Goal: Ask a question: Seek information or help from site administrators or community

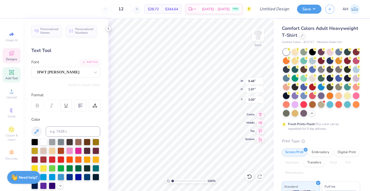
click at [108, 27] on icon at bounding box center [108, 28] width 4 height 4
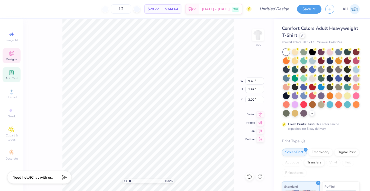
scroll to position [4, 1]
click at [13, 78] on span "Add Text" at bounding box center [11, 78] width 12 height 4
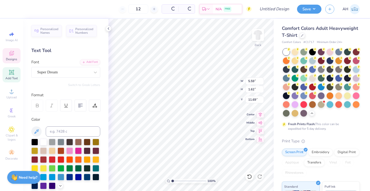
type input "5.59"
type input "1.62"
type input "11.69"
click at [250, 177] on icon at bounding box center [249, 176] width 5 height 5
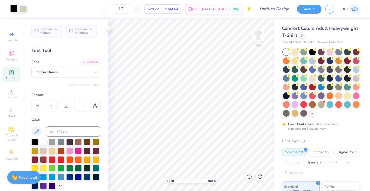
click at [12, 11] on div at bounding box center [13, 8] width 7 height 7
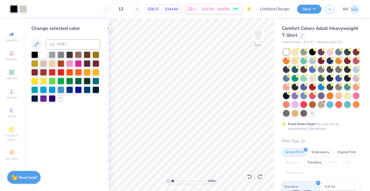
click at [59, 99] on icon at bounding box center [60, 98] width 4 height 4
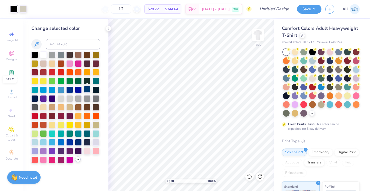
click at [88, 92] on div at bounding box center [87, 89] width 7 height 7
drag, startPoint x: 80, startPoint y: 147, endPoint x: 79, endPoint y: 143, distance: 4.3
click at [79, 143] on div at bounding box center [78, 141] width 7 height 7
click at [85, 141] on div at bounding box center [87, 141] width 7 height 7
click at [76, 140] on div at bounding box center [78, 141] width 7 height 7
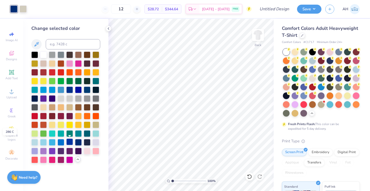
click at [72, 141] on div at bounding box center [69, 141] width 7 height 7
click at [76, 141] on div at bounding box center [78, 141] width 7 height 7
click at [71, 90] on div at bounding box center [69, 89] width 7 height 7
click at [88, 90] on div at bounding box center [87, 89] width 7 height 7
click at [78, 91] on div at bounding box center [78, 89] width 7 height 7
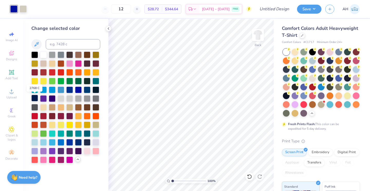
click at [35, 98] on div at bounding box center [34, 98] width 7 height 7
click at [78, 144] on div at bounding box center [78, 141] width 7 height 7
click at [72, 143] on div at bounding box center [69, 141] width 7 height 7
click at [87, 143] on div at bounding box center [87, 141] width 7 height 7
click at [78, 143] on div at bounding box center [78, 141] width 7 height 7
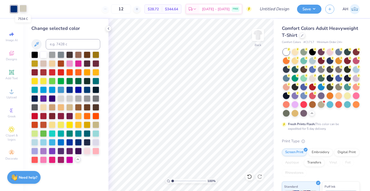
click at [24, 8] on div at bounding box center [23, 8] width 7 height 7
click at [88, 121] on div at bounding box center [87, 124] width 7 height 7
click at [79, 124] on div at bounding box center [78, 124] width 7 height 7
click at [89, 127] on div at bounding box center [87, 124] width 7 height 7
click at [15, 7] on div at bounding box center [13, 8] width 7 height 7
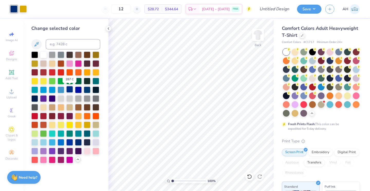
click at [67, 90] on div at bounding box center [69, 89] width 7 height 7
click at [77, 90] on div at bounding box center [78, 89] width 7 height 7
click at [69, 89] on div at bounding box center [69, 89] width 7 height 7
click at [86, 90] on div at bounding box center [87, 89] width 7 height 7
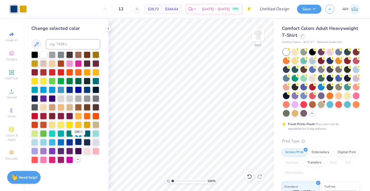
click at [78, 139] on div at bounding box center [78, 141] width 7 height 7
click at [71, 141] on div at bounding box center [69, 141] width 7 height 7
click at [78, 141] on div at bounding box center [78, 141] width 7 height 7
click at [108, 29] on polyline at bounding box center [108, 28] width 1 height 2
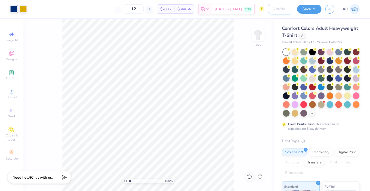
click at [285, 10] on input "Design Title" at bounding box center [280, 9] width 25 height 10
type input "S"
type input "Derby Day Sig Chi"
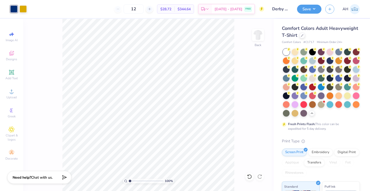
click at [275, 77] on div "Comfort Colors Adult Heavyweight T-Shirt Comfort Colors # C1717 Minimum Order: …" at bounding box center [322, 158] width 96 height 278
click at [313, 9] on button "Save" at bounding box center [309, 8] width 24 height 9
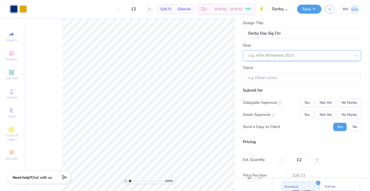
click at [294, 51] on div "e.g. APhi Winterfest 2023" at bounding box center [302, 55] width 118 height 11
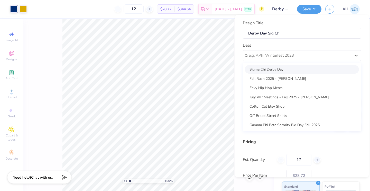
click at [282, 69] on div "Sigma Chi Derby Day" at bounding box center [302, 69] width 114 height 8
type input "Chad Haller"
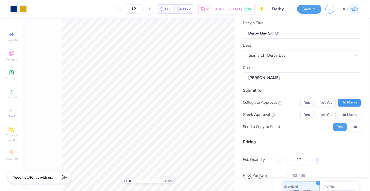
click at [341, 101] on button "No Marks" at bounding box center [348, 102] width 23 height 8
click at [306, 115] on button "Yes" at bounding box center [306, 114] width 13 height 8
click at [349, 128] on button "No" at bounding box center [355, 126] width 12 height 8
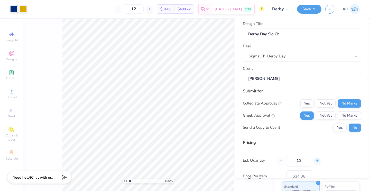
scroll to position [34, 0]
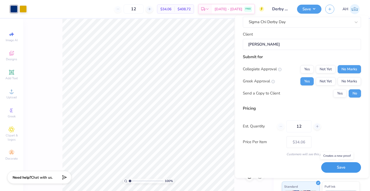
click at [330, 165] on button "Save" at bounding box center [341, 167] width 40 height 11
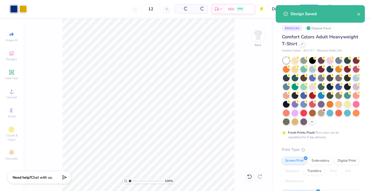
type input "$28.72"
click at [358, 15] on icon "close" at bounding box center [359, 14] width 4 height 4
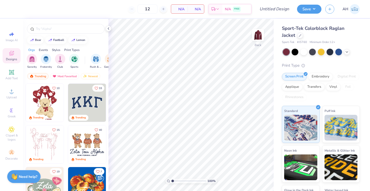
click at [28, 175] on strong "Need help?" at bounding box center [28, 176] width 18 height 5
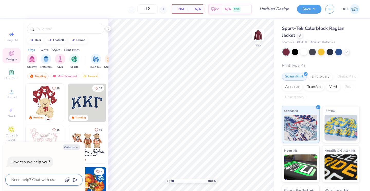
click at [31, 178] on textarea at bounding box center [37, 179] width 52 height 7
type textarea "I"
type textarea "x"
type textarea "IS"
type textarea "x"
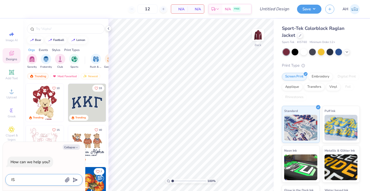
type textarea "IS"
type textarea "x"
type textarea "IS t"
type textarea "x"
type textarea "IS th"
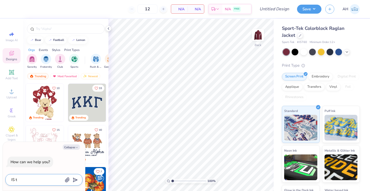
type textarea "x"
type textarea "IS the"
type textarea "x"
type textarea "IS th"
type textarea "x"
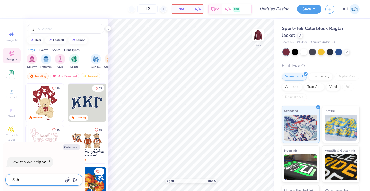
type textarea "IS t"
type textarea "x"
type textarea "IS"
type textarea "x"
type textarea "IS"
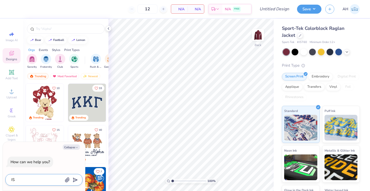
type textarea "x"
type textarea "ISs"
type textarea "x"
type textarea "IS"
type textarea "x"
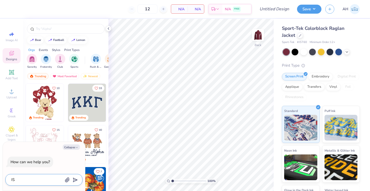
type textarea "I"
type textarea "x"
type textarea "Is"
type textarea "x"
type textarea "Is"
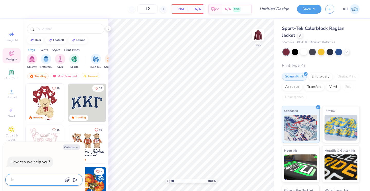
type textarea "x"
type textarea "Is t"
type textarea "x"
type textarea "Is th"
type textarea "x"
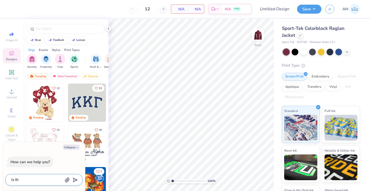
type textarea "Is the"
type textarea "x"
type textarea "Is thee"
type textarea "x"
type textarea "Is thee"
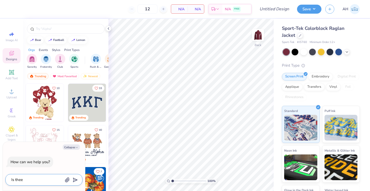
type textarea "x"
type textarea "Is thee a"
type textarea "x"
type textarea "Is thee"
type textarea "x"
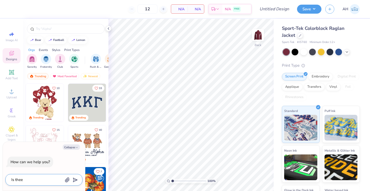
type textarea "Is thee"
type textarea "x"
type textarea "Is the"
type textarea "x"
type textarea "Is ther"
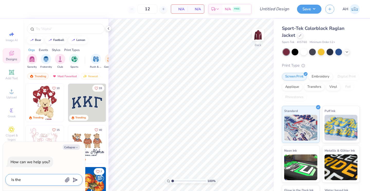
type textarea "x"
type textarea "Is there"
type textarea "x"
type textarea "Is there"
type textarea "x"
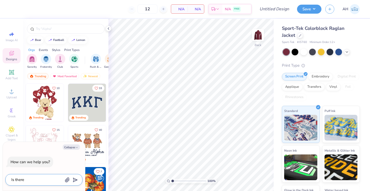
type textarea "Is there a"
type textarea "x"
type textarea "Is there an"
type textarea "x"
type textarea "Is there any"
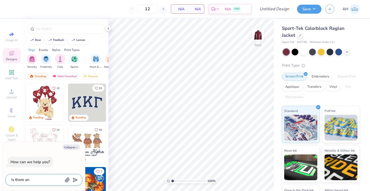
type textarea "x"
type textarea "Is there any"
type textarea "x"
type textarea "Is there any o"
type textarea "x"
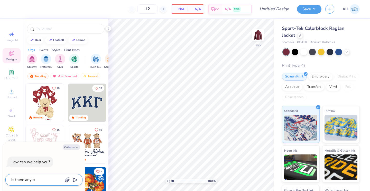
type textarea "Is there any of"
type textarea "x"
type textarea "Is there any of"
type textarea "x"
paste textarea "JST60"
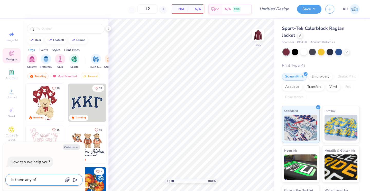
type textarea "Is there any of JST60"
type textarea "x"
type textarea "Is there any of JST60"
type textarea "x"
type textarea "Is there any of JST60 i"
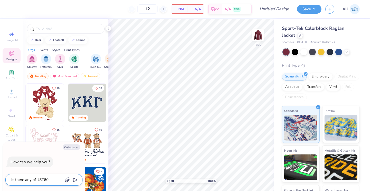
type textarea "x"
type textarea "Is there any of JST60 in"
type textarea "x"
type textarea "Is there any of JST60 in"
type textarea "x"
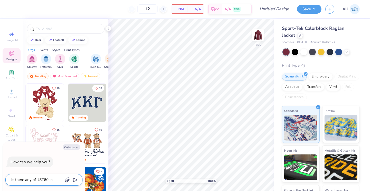
type textarea "Is there any of JST60 in s"
type textarea "x"
type textarea "Is there any of JST60 in st"
type textarea "x"
type textarea "Is there any of JST60 in sti"
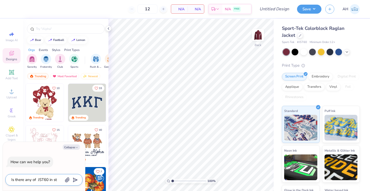
type textarea "x"
type textarea "Is there any of JST60 in stic"
type textarea "x"
type textarea "Is there any of JST60 in stick"
type textarea "x"
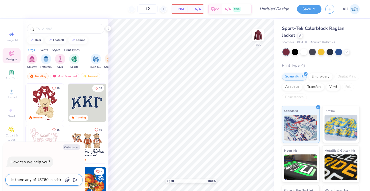
type textarea "Is there any of JST60 in stick"
type textarea "x"
type textarea "Is there any of JST60 in stick i"
type textarea "x"
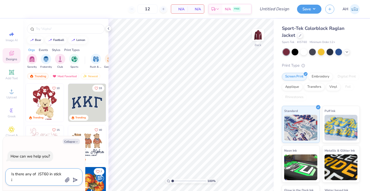
type textarea "Is there any of JST60 in stick in"
type textarea "x"
type textarea "Is there any of JST60 in stick in"
type textarea "x"
type textarea "Is there any of JST60 in stick in m"
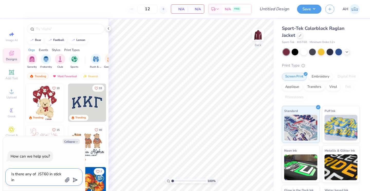
type textarea "x"
type textarea "Is there any of JST60 in stick in ma"
type textarea "x"
type textarea "Is there any of JST60 in stick in mar"
type textarea "x"
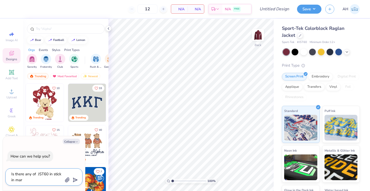
type textarea "Is there any of JST60 in stick in mari"
type textarea "x"
type textarea "Is there any of JST60 in stick in marii"
type textarea "x"
type textarea "Is there any of JST60 in stick in mari"
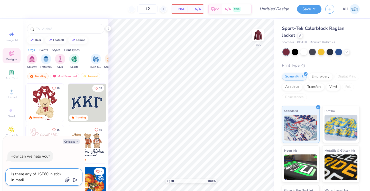
type textarea "x"
type textarea "Is there any of JST60 in stick in mar"
type textarea "x"
type textarea "Is there any of JST60 in stick in maro"
type textarea "x"
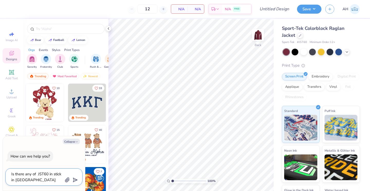
type textarea "Is there any of JST60 in stick in maroo"
type textarea "x"
type textarea "Is there any of JST60 in stick in maroon"
type textarea "x"
type textarea "Is there any of JST60 in stick in maroon."
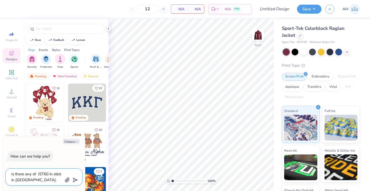
type textarea "x"
type textarea "Is there any of JST60 in stick in maroon."
type textarea "x"
type textarea "Is there any of JST60 in stick in maroon. W"
type textarea "x"
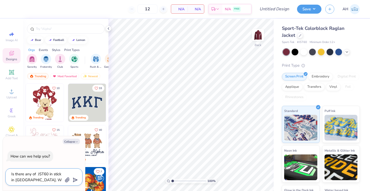
type textarea "Is there any of JST60 in stick in maroon. Wh"
type textarea "x"
type textarea "Is there any of JST60 in stick in maroon. Wha"
type textarea "x"
type textarea "Is there any of JST60 in stick in maroon. What"
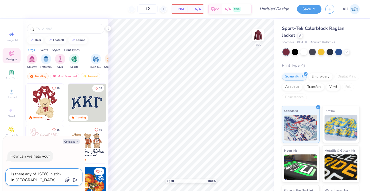
type textarea "x"
type textarea "Is there any of JST60 in stick in maroon. What"
type textarea "x"
type textarea "Is there any of JST60 in stick in maroon. What s"
type textarea "x"
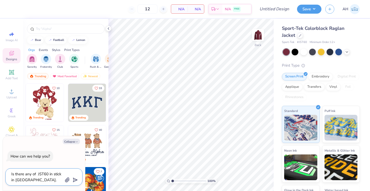
type textarea "Is there any of JST60 in stick in maroon. What su"
type textarea "x"
type textarea "Is there any of JST60 in stick in maroon. What sup"
type textarea "x"
type textarea "Is there any of JST60 in stick in maroon. What supp"
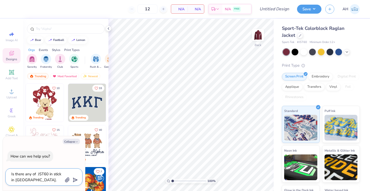
type textarea "x"
type textarea "Is there any of JST60 in stick in maroon. What suppl"
type textarea "x"
type textarea "Is there any of JST60 in stick in maroon. What suppli"
type textarea "x"
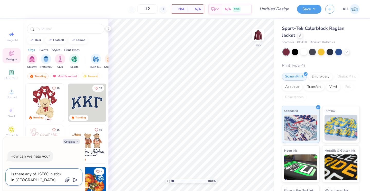
type textarea "Is there any of JST60 in stick in maroon. What supplie"
type textarea "x"
type textarea "Is there any of JST60 in stick in maroon. What supplier"
type textarea "x"
type textarea "Is there any of JST60 in stick in maroon. What supplier"
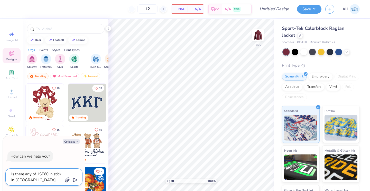
type textarea "x"
type textarea "Is there any of JST60 in stick in maroon. What supplier i"
type textarea "x"
type textarea "Is there any of JST60 in stick in maroon. What supplier is"
type textarea "x"
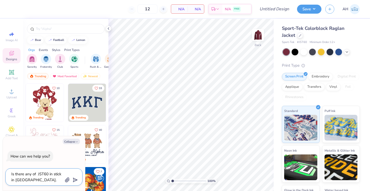
type textarea "Is there any of JST60 in stick in maroon. What supplier is"
type textarea "x"
type textarea "Is there any of JST60 in stick in maroon. What supplier is i"
type textarea "x"
type textarea "Is there any of JST60 in stick in maroon. What supplier is it"
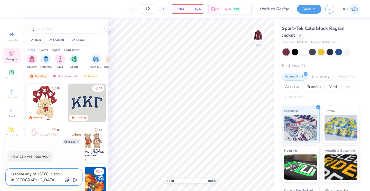
type textarea "x"
type textarea "Is there any of JST60 in stick in maroon. What supplier is it"
type textarea "x"
type textarea "Is there any of JST60 in stick in maroon. What supplier is it i"
type textarea "x"
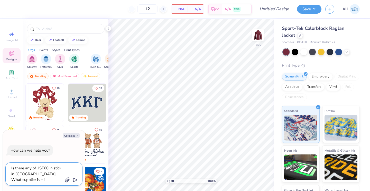
type textarea "Is there any of JST60 in stick in maroon. What supplier is it in"
type textarea "x"
type textarea "Is there any of JST60 in stick in maroon. What supplier is it in"
type textarea "x"
type textarea "Is there any of JST60 in stick in maroon. What supplier is it in s"
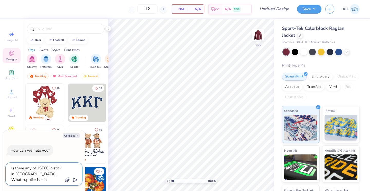
type textarea "x"
type textarea "Is there any of JST60 in stick in maroon. What supplier is it in st"
type textarea "x"
type textarea "Is there any of JST60 in stick in maroon. What supplier is it in sto"
type textarea "x"
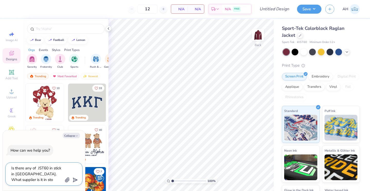
type textarea "Is there any of JST60 in stick in maroon. What supplier is it in stok"
type textarea "x"
type textarea "Is there any of JST60 in stick in maroon. What supplier is it in sto"
type textarea "x"
type textarea "Is there any of JST60 in stick in maroon. What supplier is it in stoc"
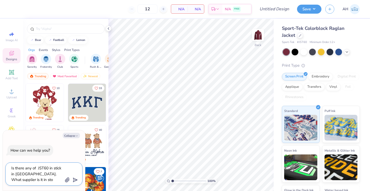
type textarea "x"
type textarea "Is there any of JST60 in stick in maroon. What supplier is it in stock"
type textarea "x"
type textarea "Is there any of JST60 in stick in maroon. What supplier is it in stock"
type textarea "x"
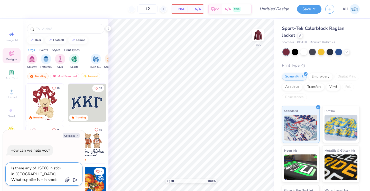
type textarea "Is there any of JST60 in stick in maroon. What supplier is it in stock f"
type textarea "x"
type textarea "Is there any of JST60 in stick in maroon. What supplier is it in stock fr"
type textarea "x"
type textarea "Is there any of JST60 in stick in maroon. What supplier is it in stock fro"
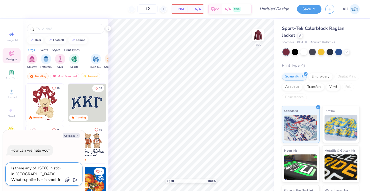
type textarea "x"
type textarea "Is there any of JST60 in stick in maroon. What supplier is it in stock from"
type textarea "x"
type textarea "Is there any of JST60 in stick in maroon. What supplier is it in stock from?"
type textarea "x"
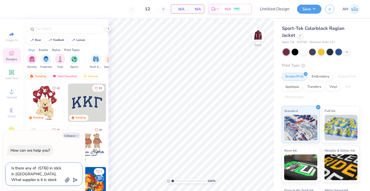
type textarea "Is there any of JST60 in stick in maroon. What supplier is it in stock from?"
type textarea "x"
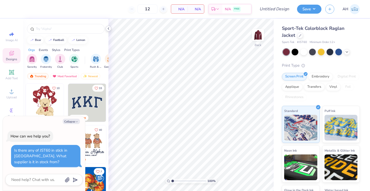
click at [109, 29] on icon at bounding box center [108, 28] width 4 height 4
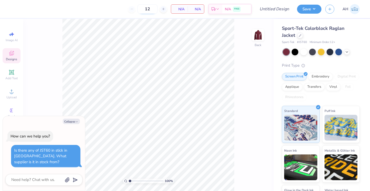
click at [153, 8] on input "12" at bounding box center [147, 8] width 20 height 9
click at [75, 121] on button "Collapse" at bounding box center [71, 120] width 17 height 5
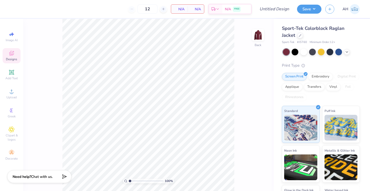
click at [44, 179] on div "Need help? Chat with us." at bounding box center [39, 176] width 64 height 13
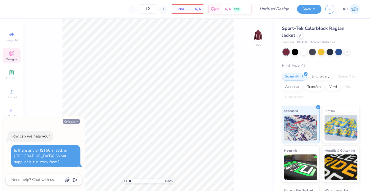
click at [73, 119] on button "Collapse" at bounding box center [71, 120] width 17 height 5
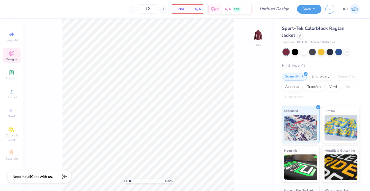
click at [45, 179] on div "Need help? Chat with us." at bounding box center [39, 176] width 64 height 13
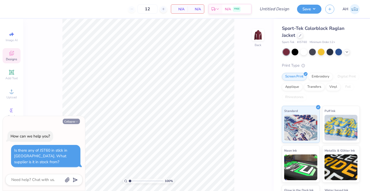
click at [73, 119] on button "Collapse" at bounding box center [71, 120] width 17 height 5
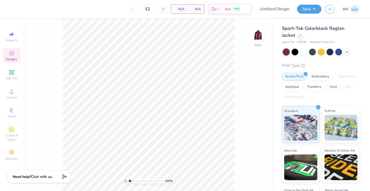
click at [37, 180] on div "Need help? Chat with us." at bounding box center [39, 176] width 64 height 13
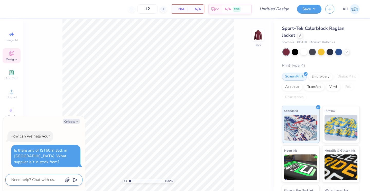
click at [38, 177] on textarea at bounding box center [37, 179] width 52 height 7
type textarea "x"
type textarea "?"
type textarea "x"
type textarea "??"
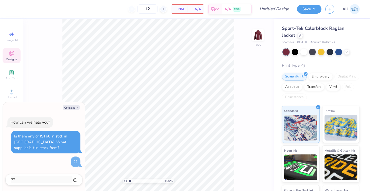
type textarea "x"
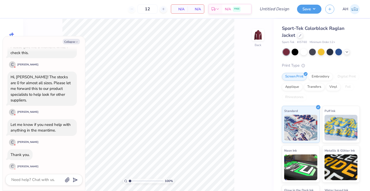
scroll to position [90, 0]
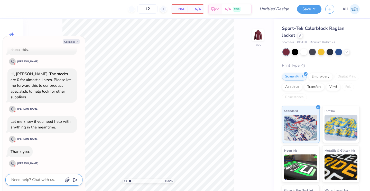
click at [44, 176] on textarea at bounding box center [37, 179] width 52 height 7
click at [346, 53] on div at bounding box center [347, 52] width 6 height 6
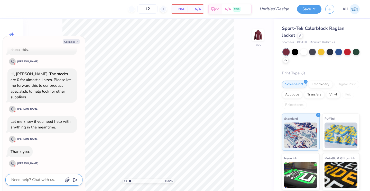
click at [56, 176] on textarea at bounding box center [37, 179] width 52 height 7
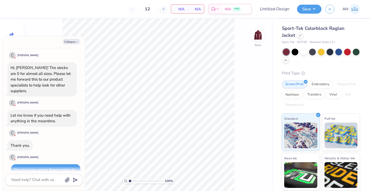
scroll to position [110, 0]
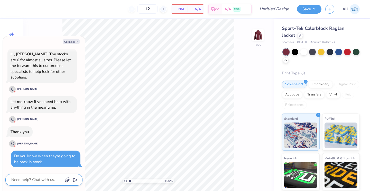
click at [44, 179] on textarea at bounding box center [37, 179] width 52 height 7
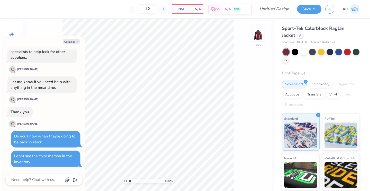
scroll to position [190, 0]
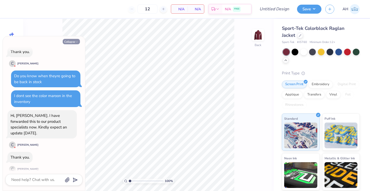
click at [77, 41] on icon "button" at bounding box center [76, 41] width 3 height 3
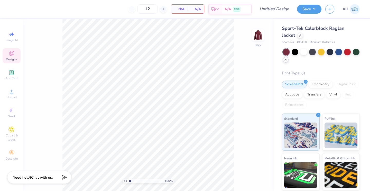
click at [288, 58] on icon at bounding box center [286, 60] width 4 height 4
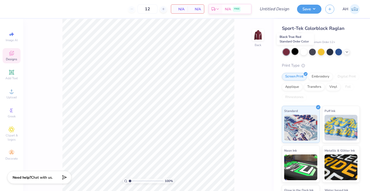
click at [294, 51] on div at bounding box center [295, 51] width 7 height 7
click at [297, 53] on div at bounding box center [295, 51] width 7 height 7
drag, startPoint x: 307, startPoint y: 41, endPoint x: 298, endPoint y: 42, distance: 9.1
click at [298, 42] on div "Sport-Tek # JST60 Minimum Order: 12 +" at bounding box center [321, 42] width 78 height 4
copy span "JST60"
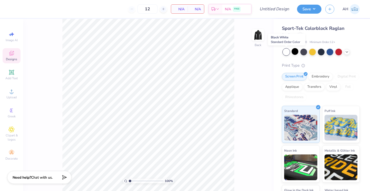
click at [286, 54] on div at bounding box center [286, 52] width 7 height 7
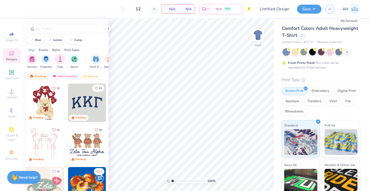
click at [351, 10] on img at bounding box center [355, 9] width 10 height 10
click at [351, 9] on img at bounding box center [355, 9] width 10 height 10
